Goal: Transaction & Acquisition: Purchase product/service

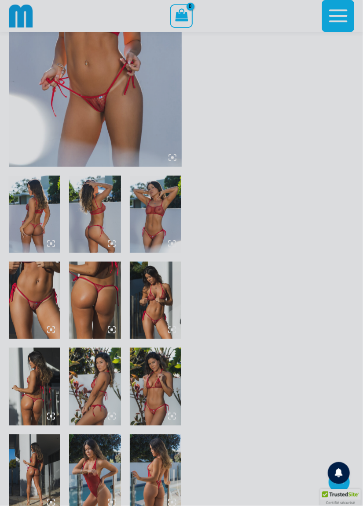
scroll to position [163, 0]
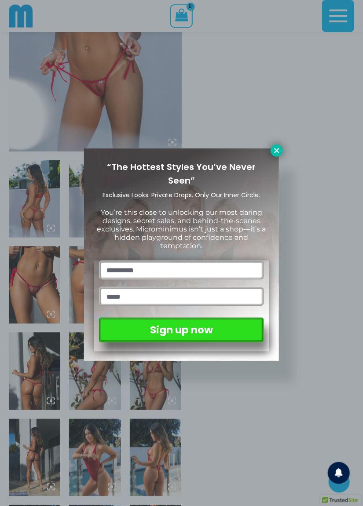
click at [276, 152] on icon at bounding box center [277, 151] width 8 height 8
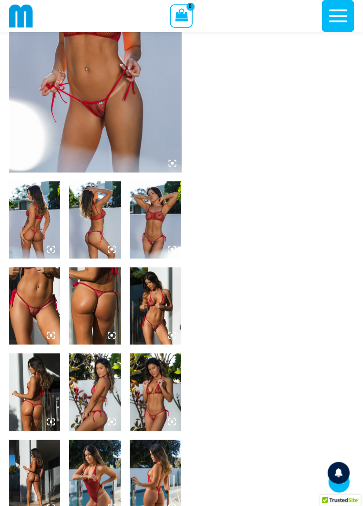
scroll to position [142, 0]
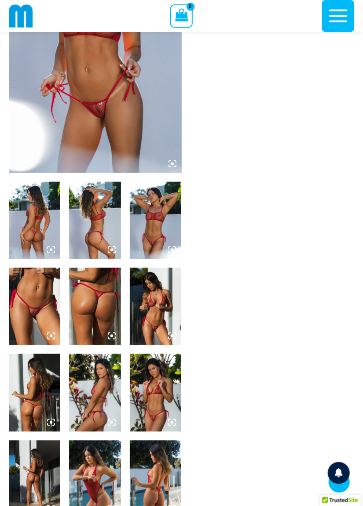
click at [34, 320] on img at bounding box center [34, 306] width 51 height 77
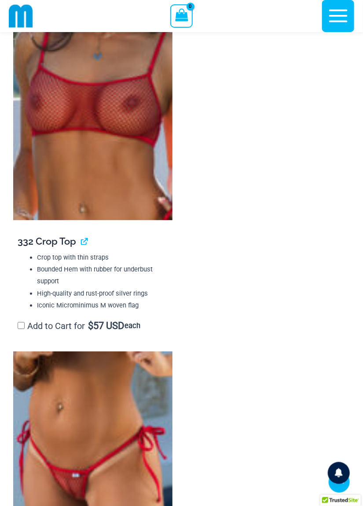
scroll to position [1396, 0]
click at [120, 487] on img at bounding box center [92, 470] width 159 height 238
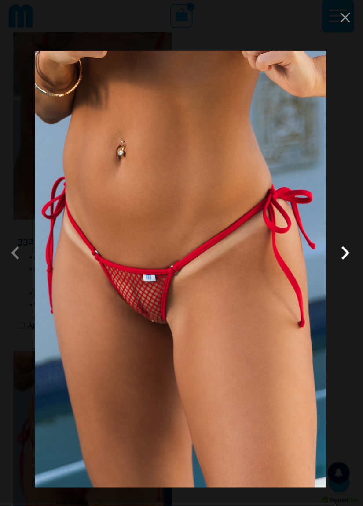
click at [342, 266] on span at bounding box center [345, 253] width 26 height 26
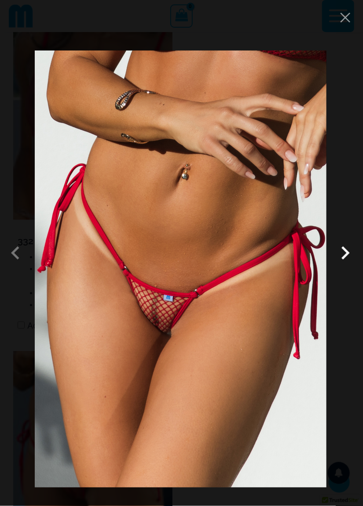
click at [338, 266] on span at bounding box center [345, 253] width 26 height 26
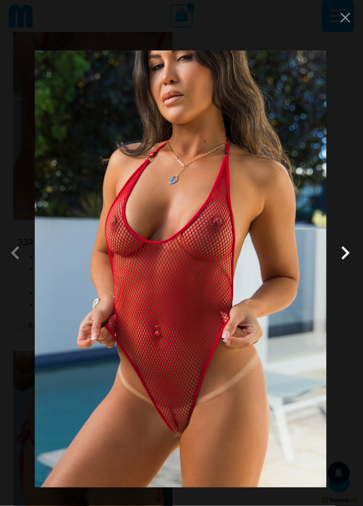
click at [339, 266] on span at bounding box center [345, 253] width 26 height 26
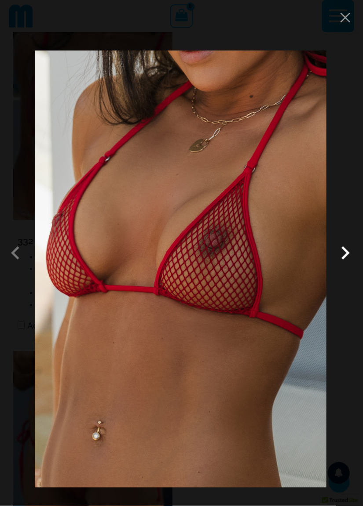
click at [343, 266] on span at bounding box center [345, 253] width 26 height 26
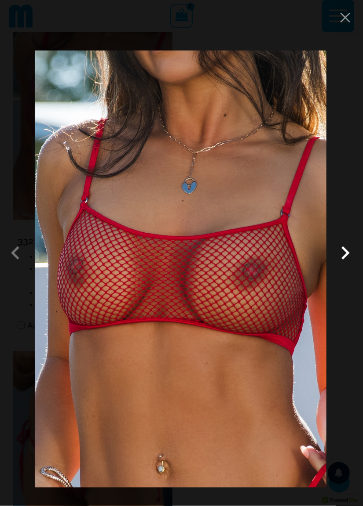
click at [345, 266] on span at bounding box center [345, 253] width 26 height 26
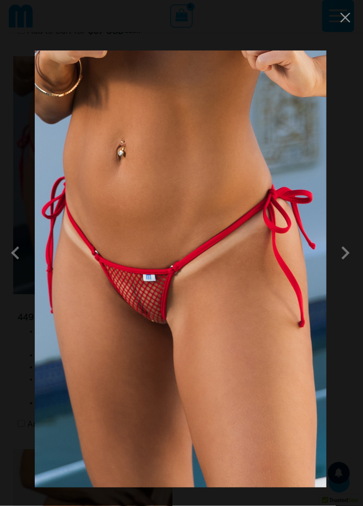
scroll to position [1693, 0]
click at [342, 266] on span at bounding box center [345, 253] width 26 height 26
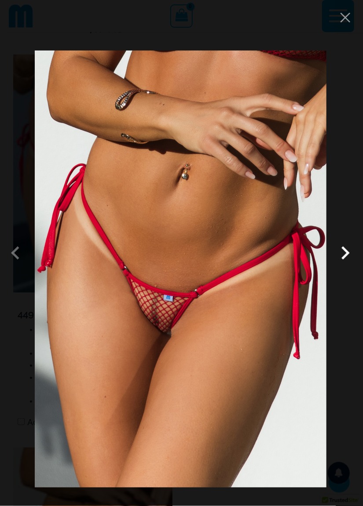
click at [338, 266] on span at bounding box center [345, 253] width 26 height 26
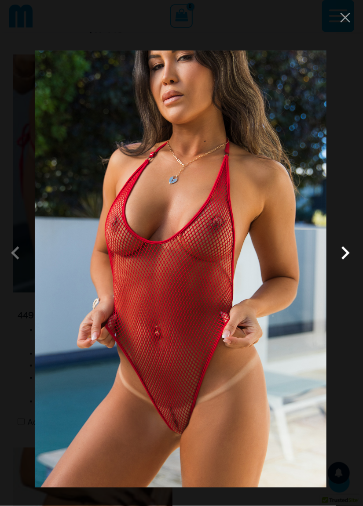
click at [342, 266] on span at bounding box center [345, 253] width 26 height 26
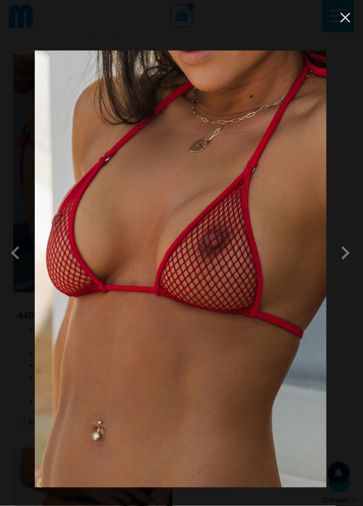
click at [347, 18] on button "Close" at bounding box center [344, 17] width 13 height 13
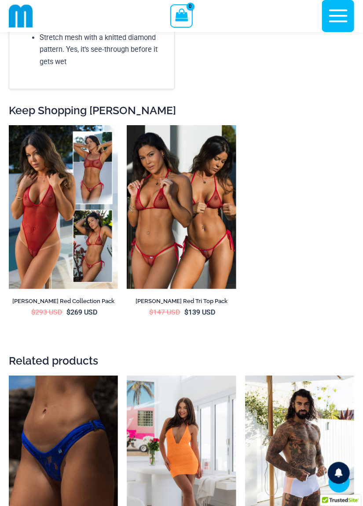
scroll to position [3317, 0]
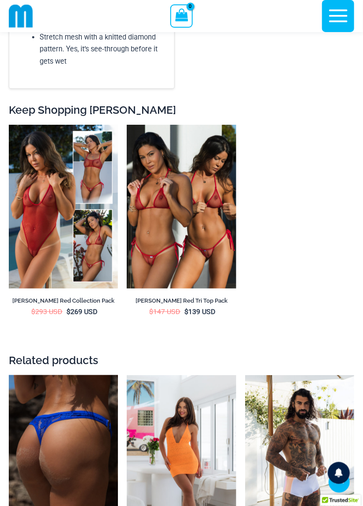
click at [79, 438] on img at bounding box center [63, 457] width 109 height 164
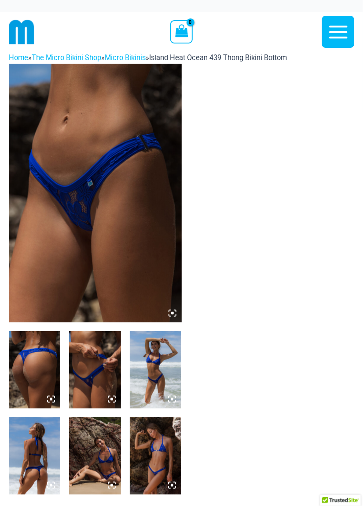
click at [129, 262] on img at bounding box center [95, 193] width 173 height 259
click at [175, 316] on icon at bounding box center [175, 316] width 2 height 2
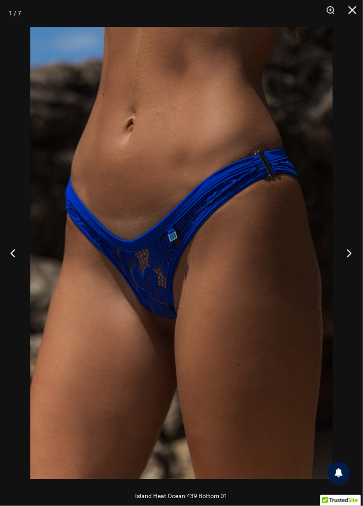
click at [335, 244] on button "Next" at bounding box center [346, 253] width 33 height 44
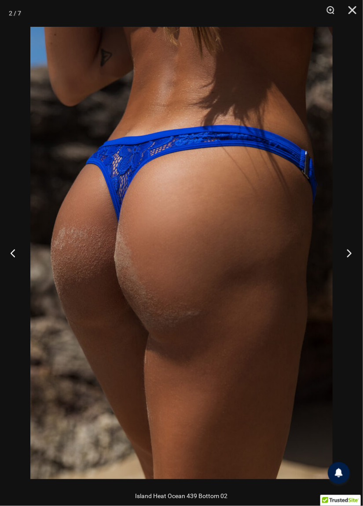
click at [331, 257] on button "Next" at bounding box center [346, 253] width 33 height 44
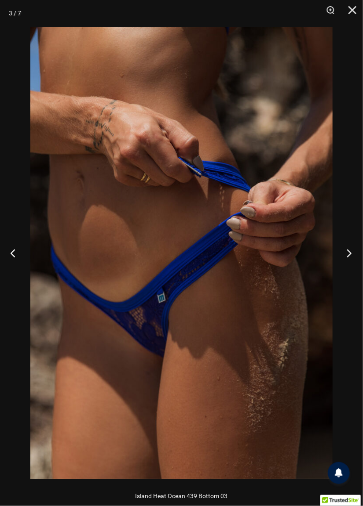
click at [330, 263] on button "Next" at bounding box center [346, 253] width 33 height 44
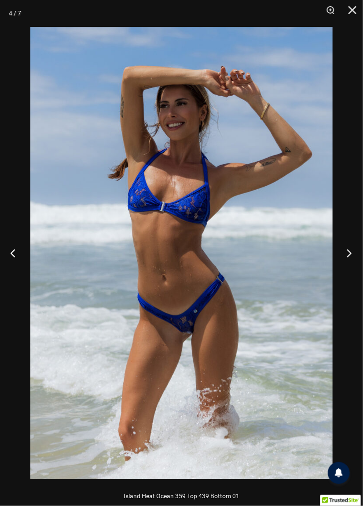
click at [330, 262] on button "Next" at bounding box center [346, 253] width 33 height 44
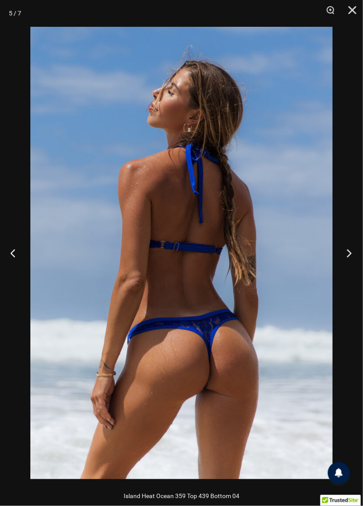
click at [331, 254] on button "Next" at bounding box center [346, 253] width 33 height 44
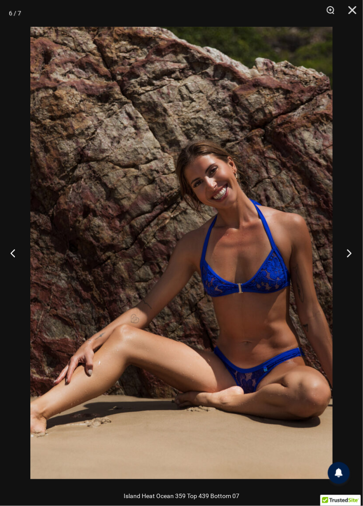
click at [331, 256] on button "Next" at bounding box center [346, 253] width 33 height 44
